Goal: Transaction & Acquisition: Purchase product/service

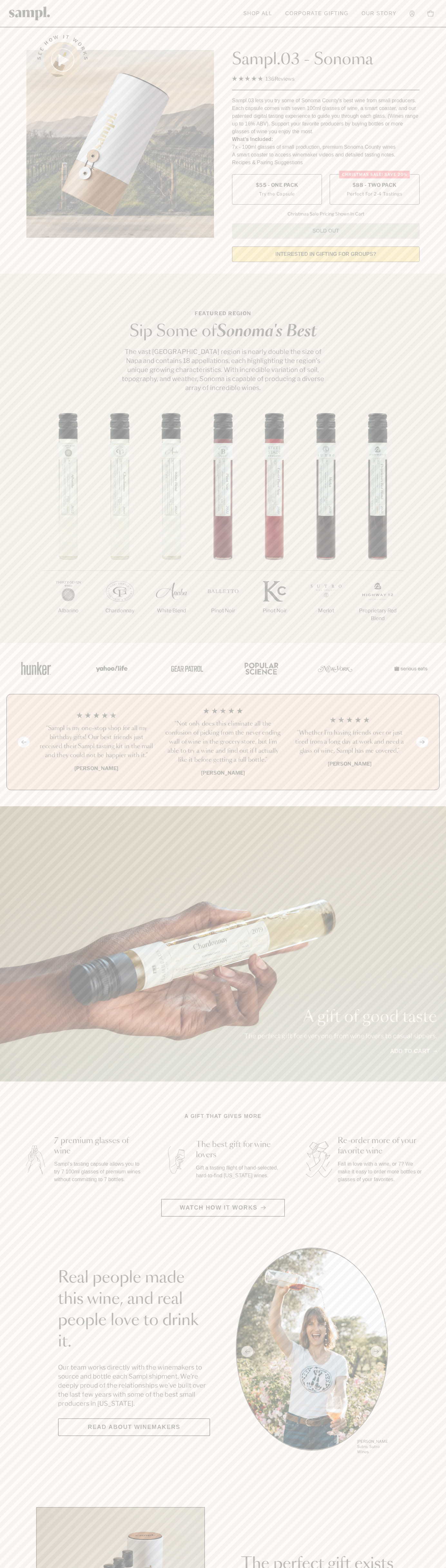
click at [374, 190] on label "Christmas SALE! Save 20% $88 - Two Pack Perfect For 2-4 Tastings" at bounding box center [374, 189] width 90 height 30
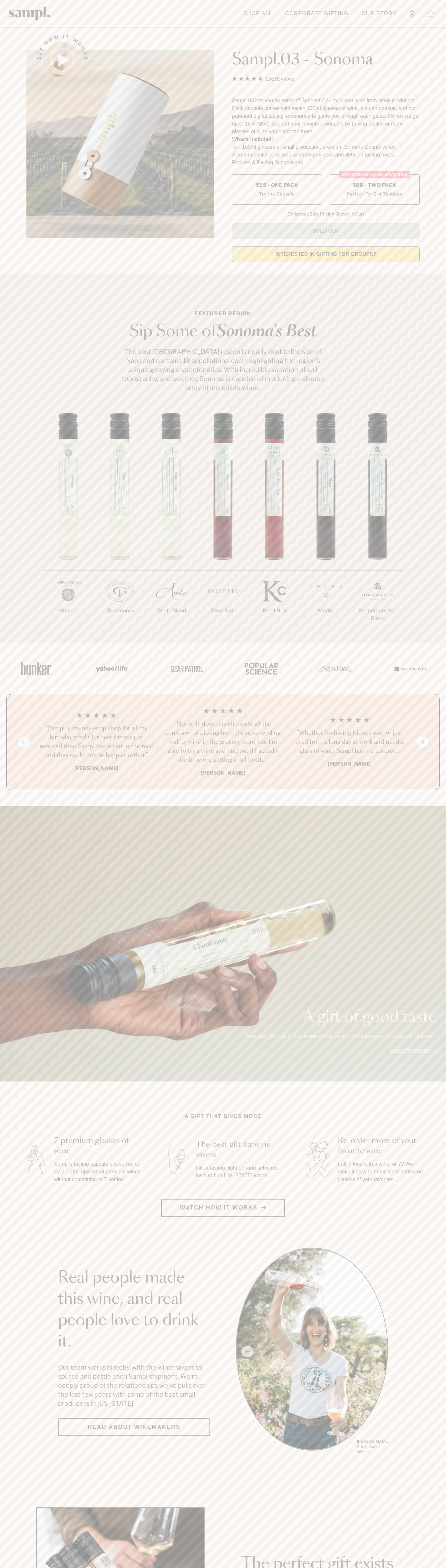
click at [223, 742] on h3 "“Not only does this eliminate all the confusion of picking from the never endin…" at bounding box center [223, 742] width 116 height 45
click at [281, 1] on header "Toggle navigation menu Shop All Corporate Gifting Our Story Account Story Shop …" at bounding box center [223, 13] width 446 height 27
click at [439, 1141] on section "A gift that gives more 7 premium glasses of wine Sampl's tasting capsule allows…" at bounding box center [223, 1164] width 446 height 104
click at [394, 1568] on html "Skip to main content Toggle navigation menu Shop All Corporate Gifting Our Stor…" at bounding box center [223, 1513] width 446 height 3026
click at [18, 725] on div "Previous slide Next slide “Not only does this eliminate all the confusion of pi…" at bounding box center [223, 742] width 433 height 96
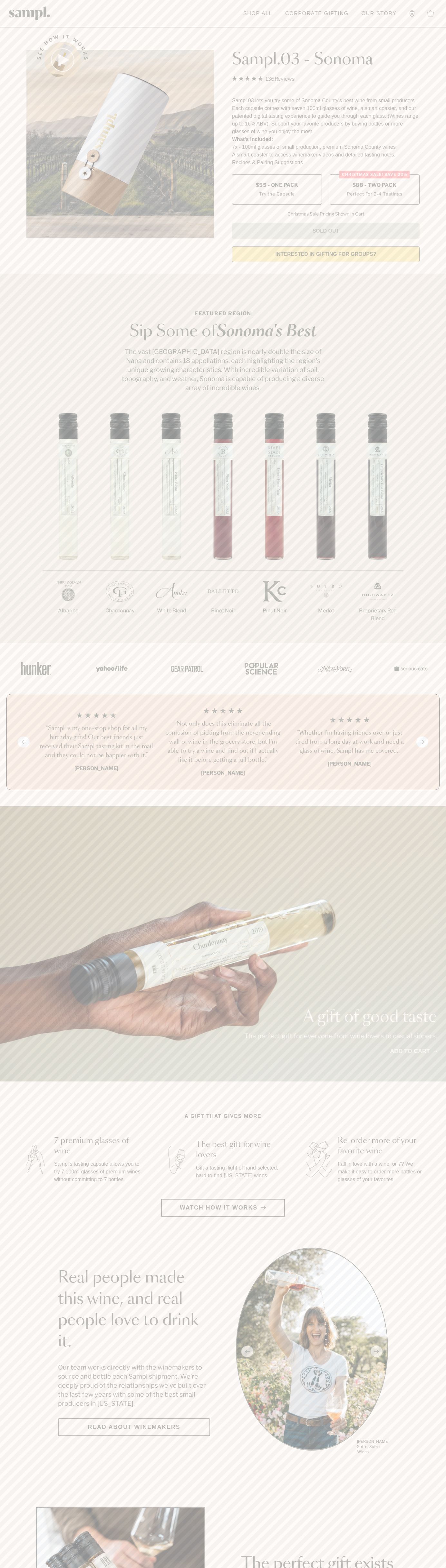
click at [374, 190] on label "Christmas SALE! Save 20% $88 - Two Pack Perfect For 2-4 Tastings" at bounding box center [374, 189] width 90 height 30
click at [223, 742] on h3 "“Not only does this eliminate all the confusion of picking from the never endin…" at bounding box center [223, 742] width 116 height 45
